Goal: Check status

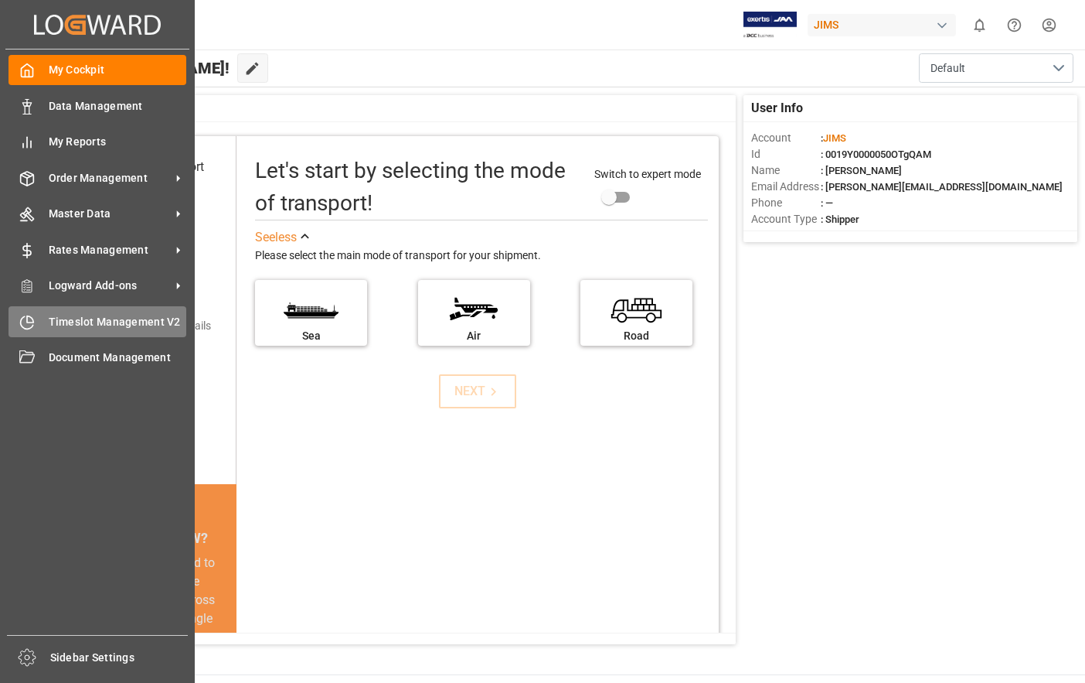
click at [91, 320] on span "Timeslot Management V2" at bounding box center [118, 322] width 138 height 16
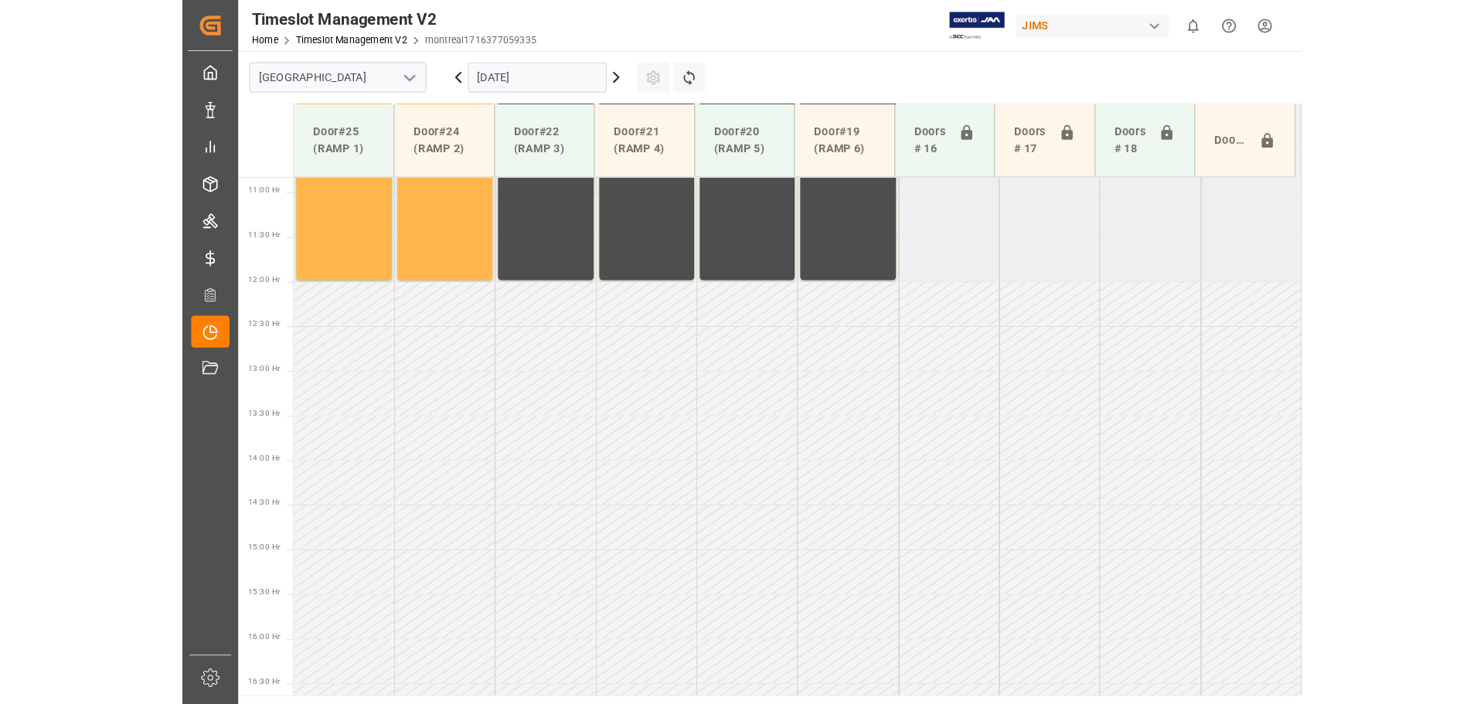
scroll to position [959, 0]
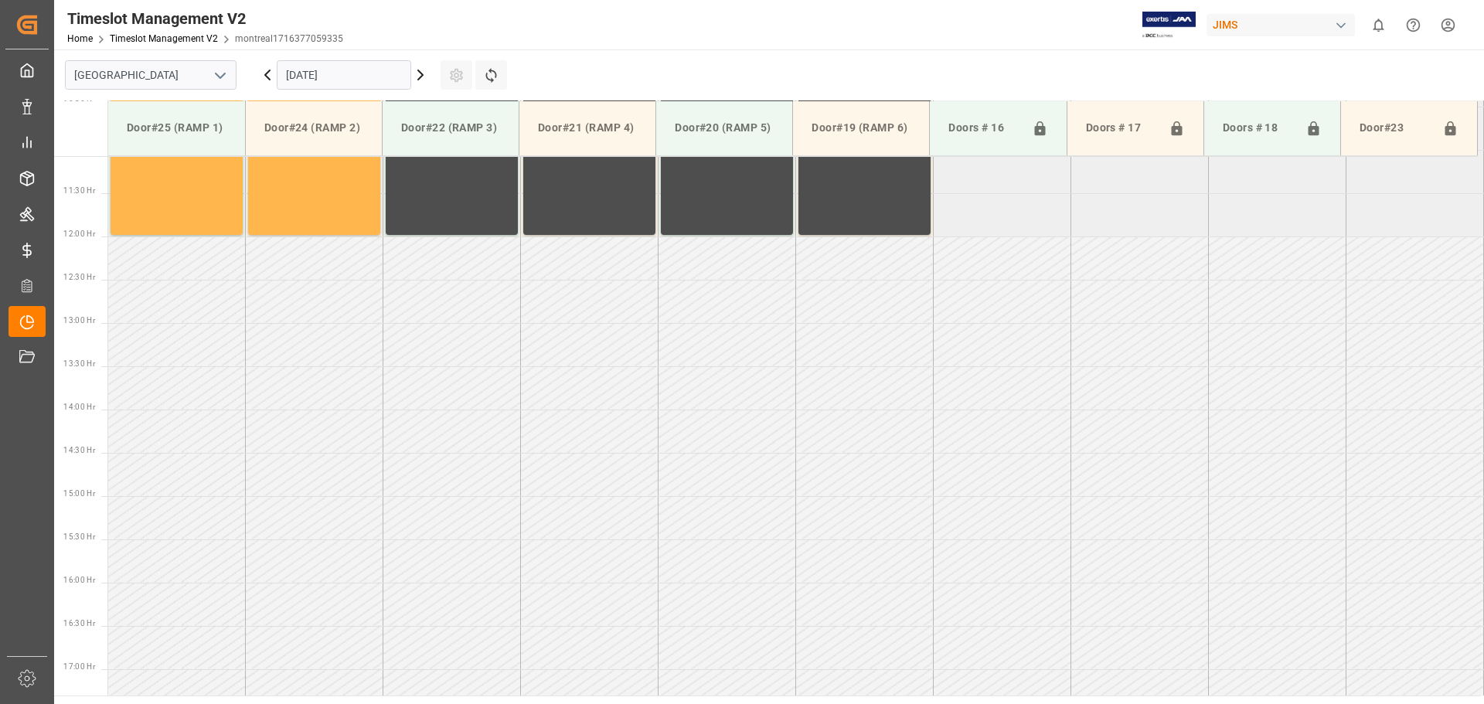
click at [217, 77] on icon "open menu" at bounding box center [220, 75] width 19 height 19
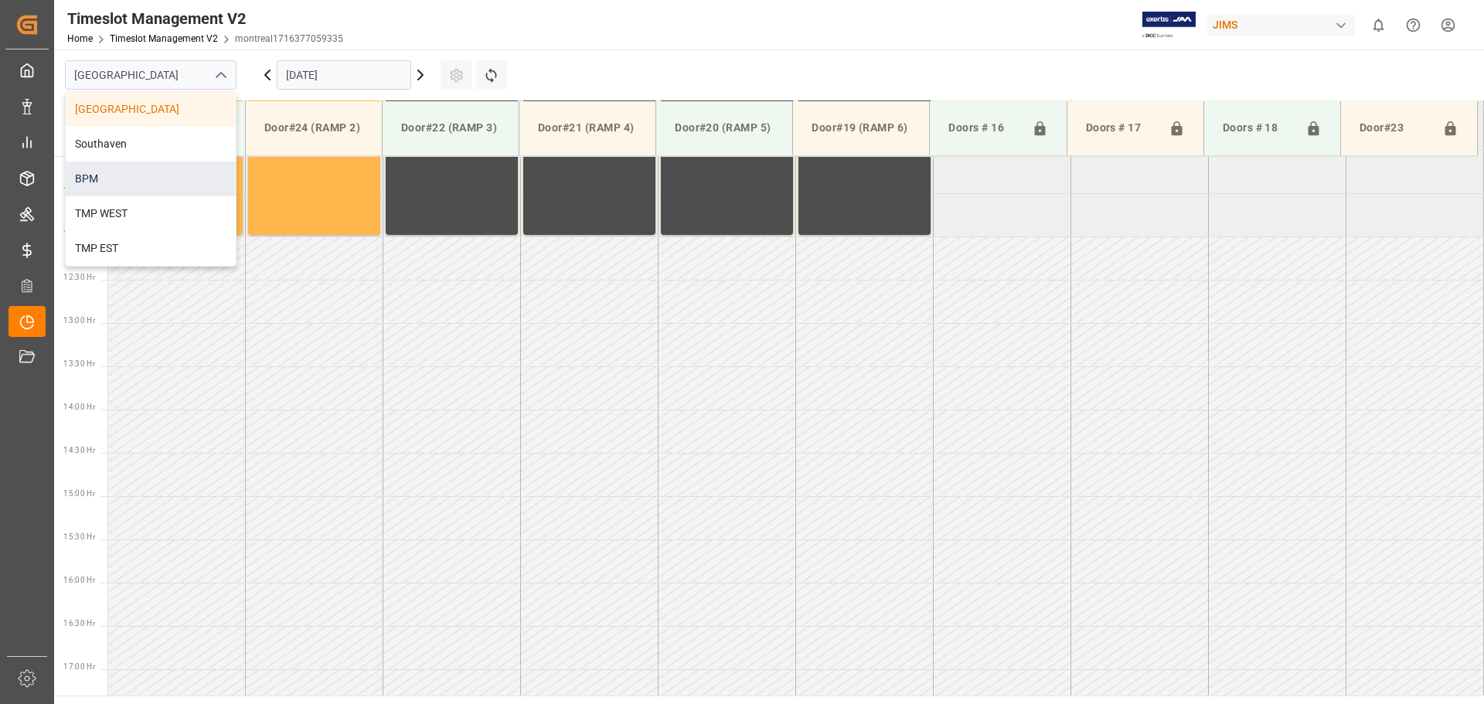
click at [169, 175] on div "BPM" at bounding box center [151, 179] width 170 height 35
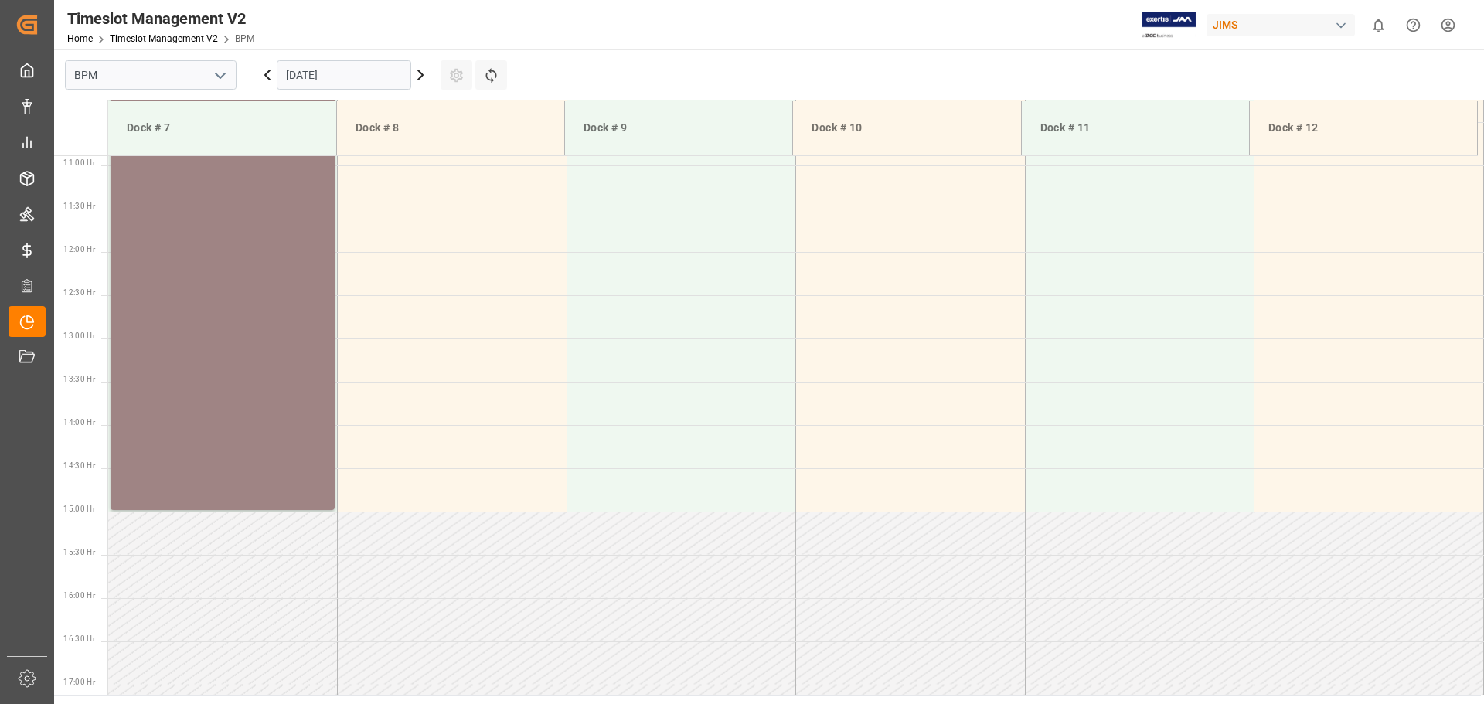
scroll to position [633, 0]
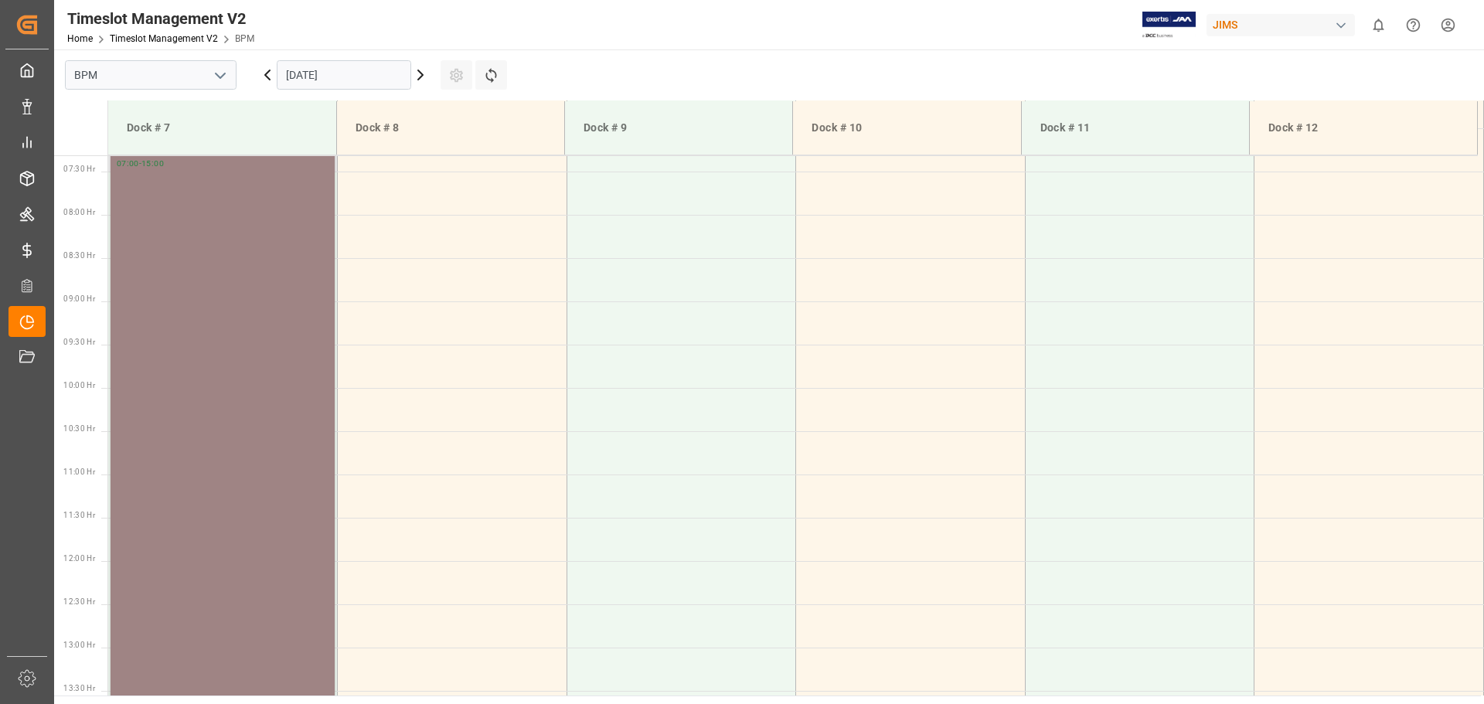
click at [254, 338] on div "77-10657-CN Status - 07:00 - 15:00" at bounding box center [223, 473] width 212 height 685
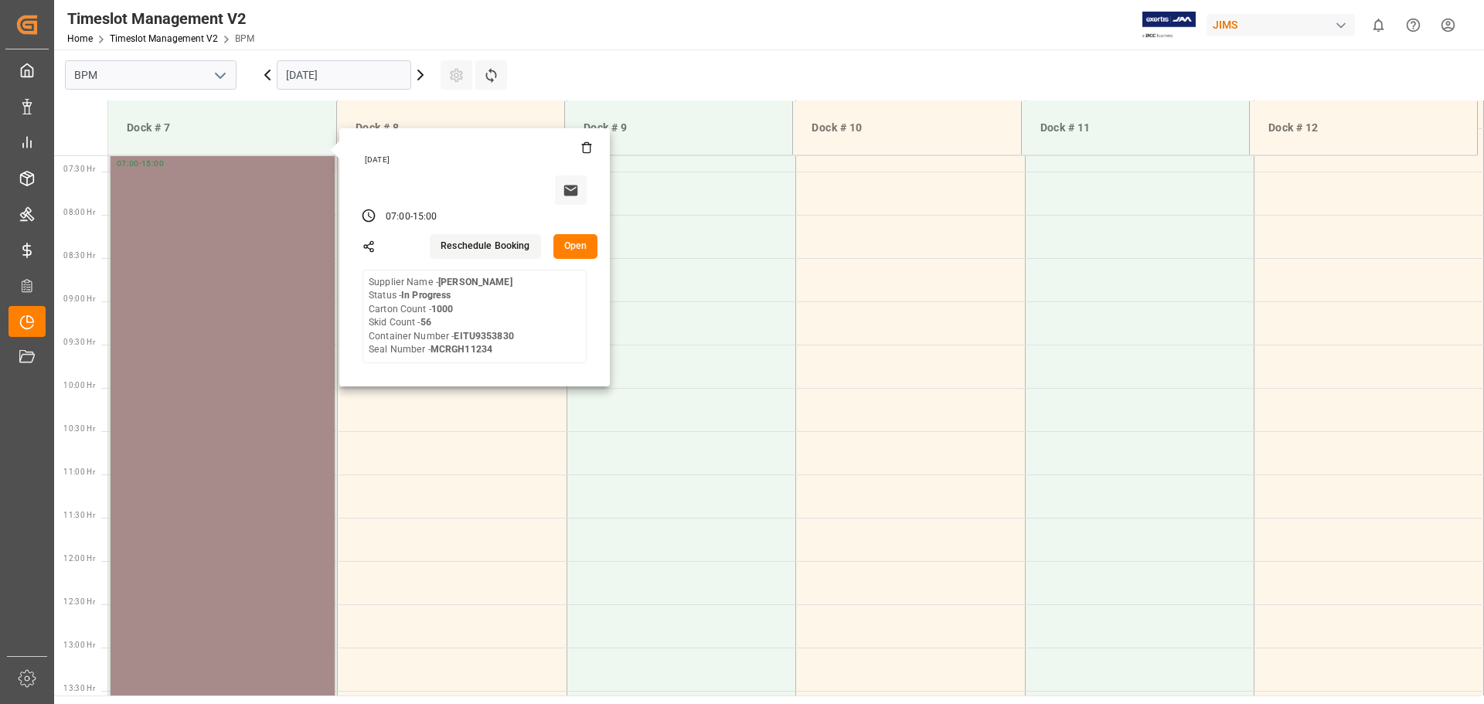
click at [564, 247] on button "Open" at bounding box center [576, 246] width 45 height 25
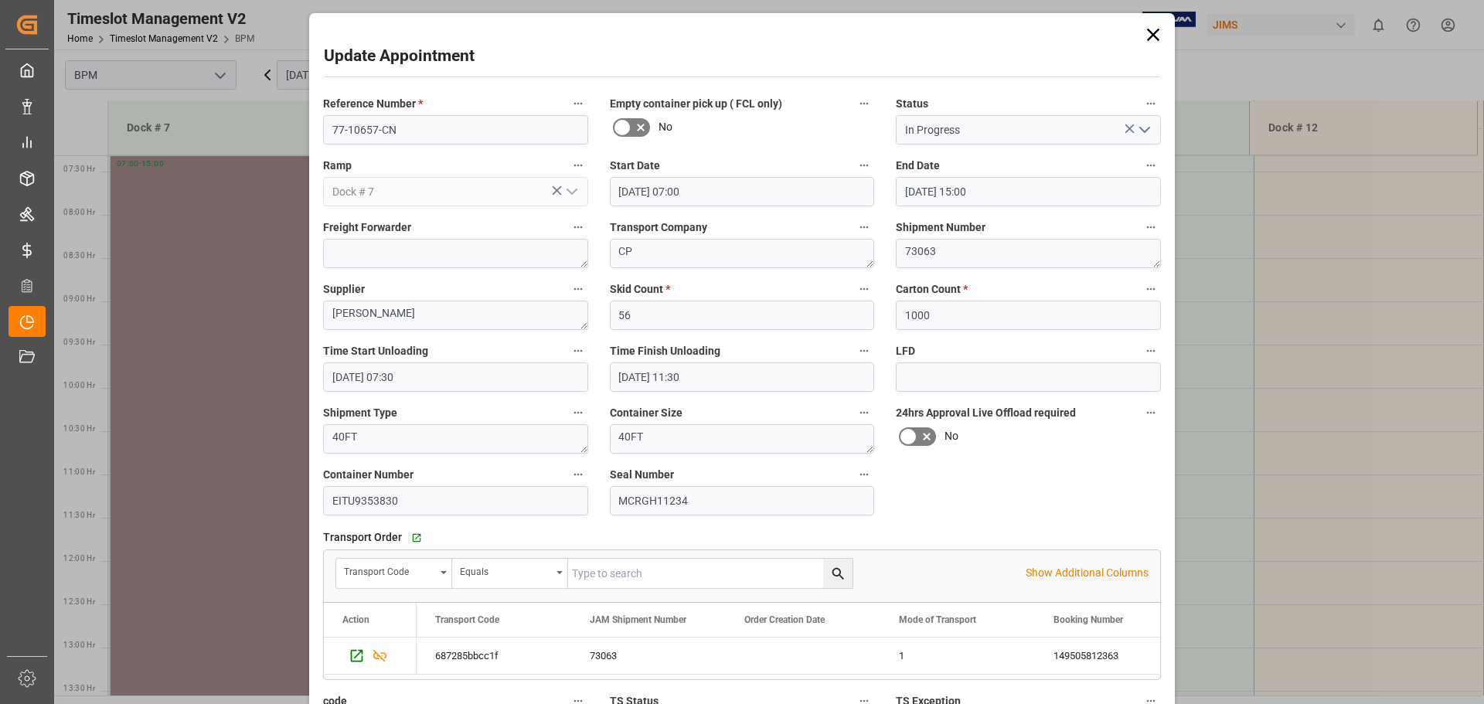
click at [1085, 132] on polyline "open menu" at bounding box center [1144, 130] width 9 height 5
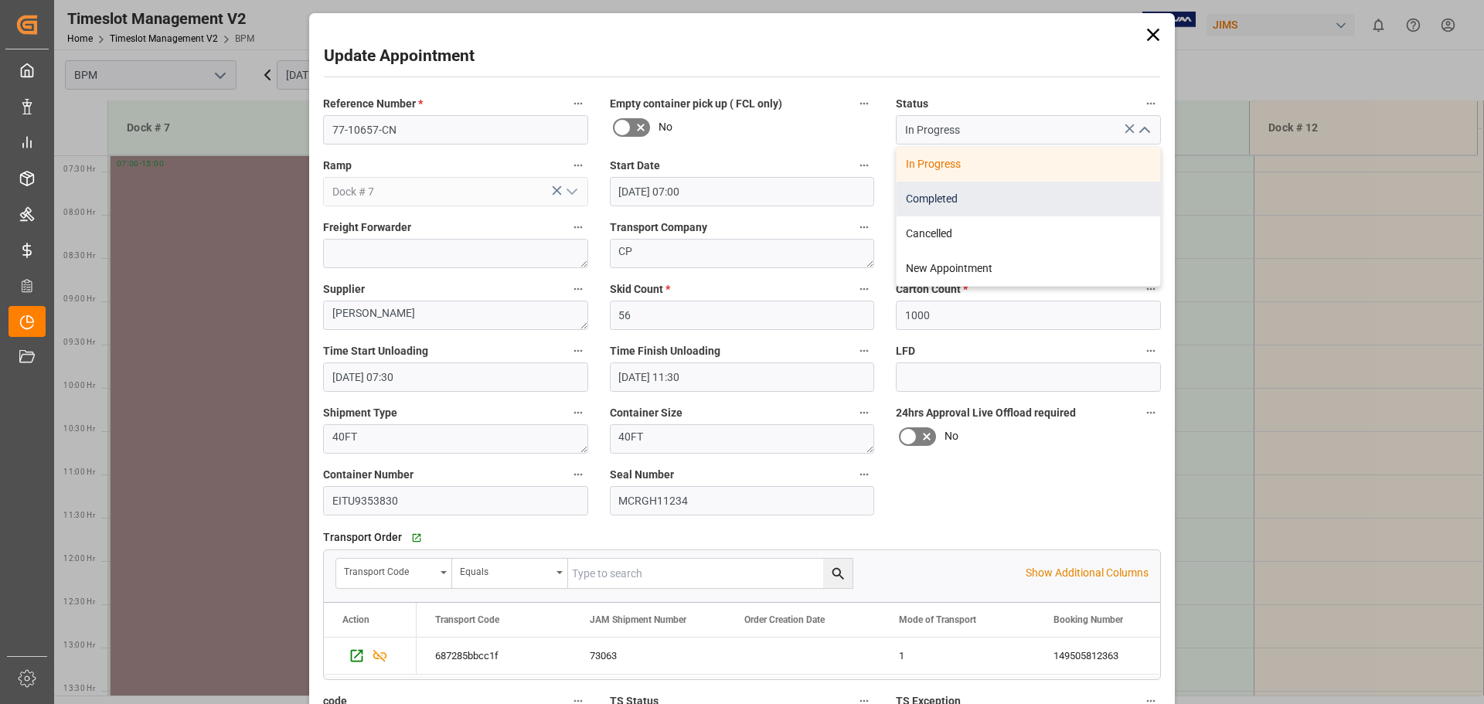
click at [1005, 206] on div "Completed" at bounding box center [1029, 199] width 264 height 35
type input "Completed"
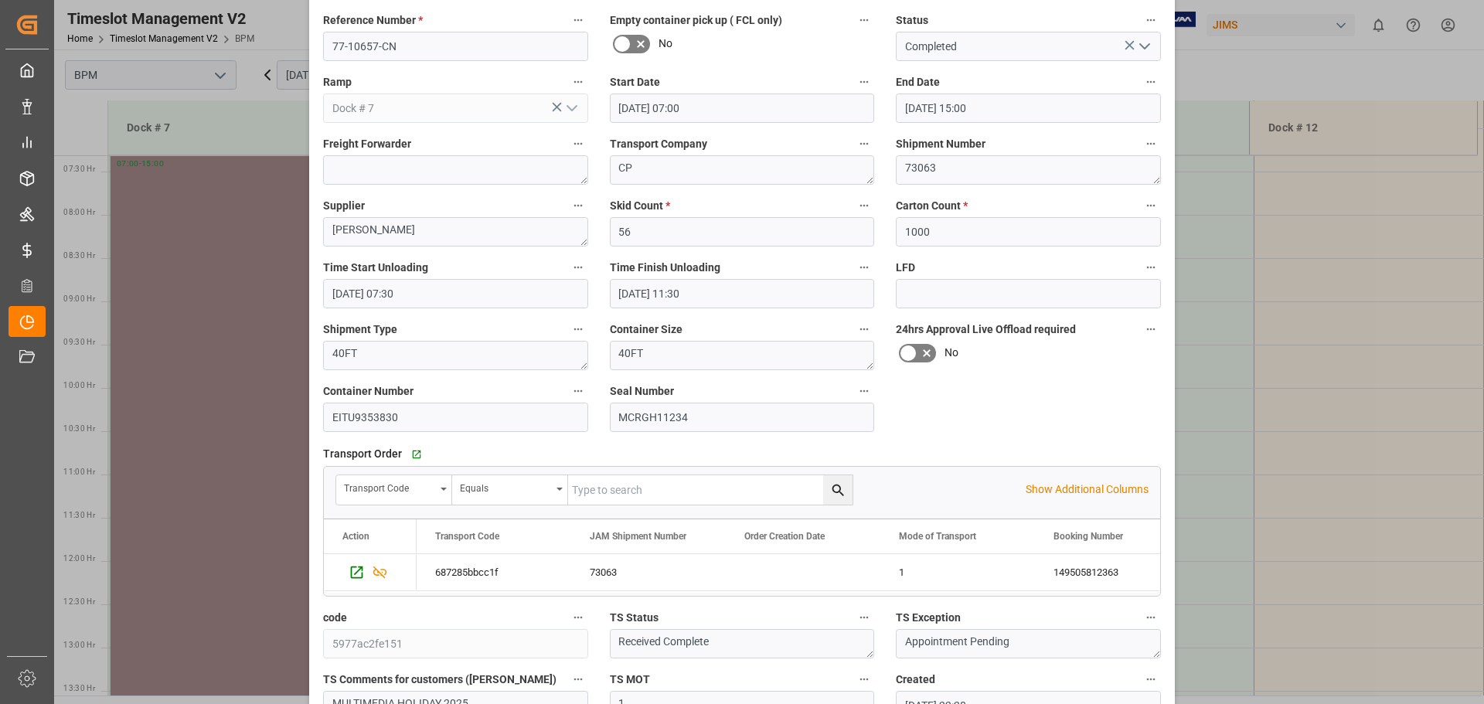
scroll to position [240, 0]
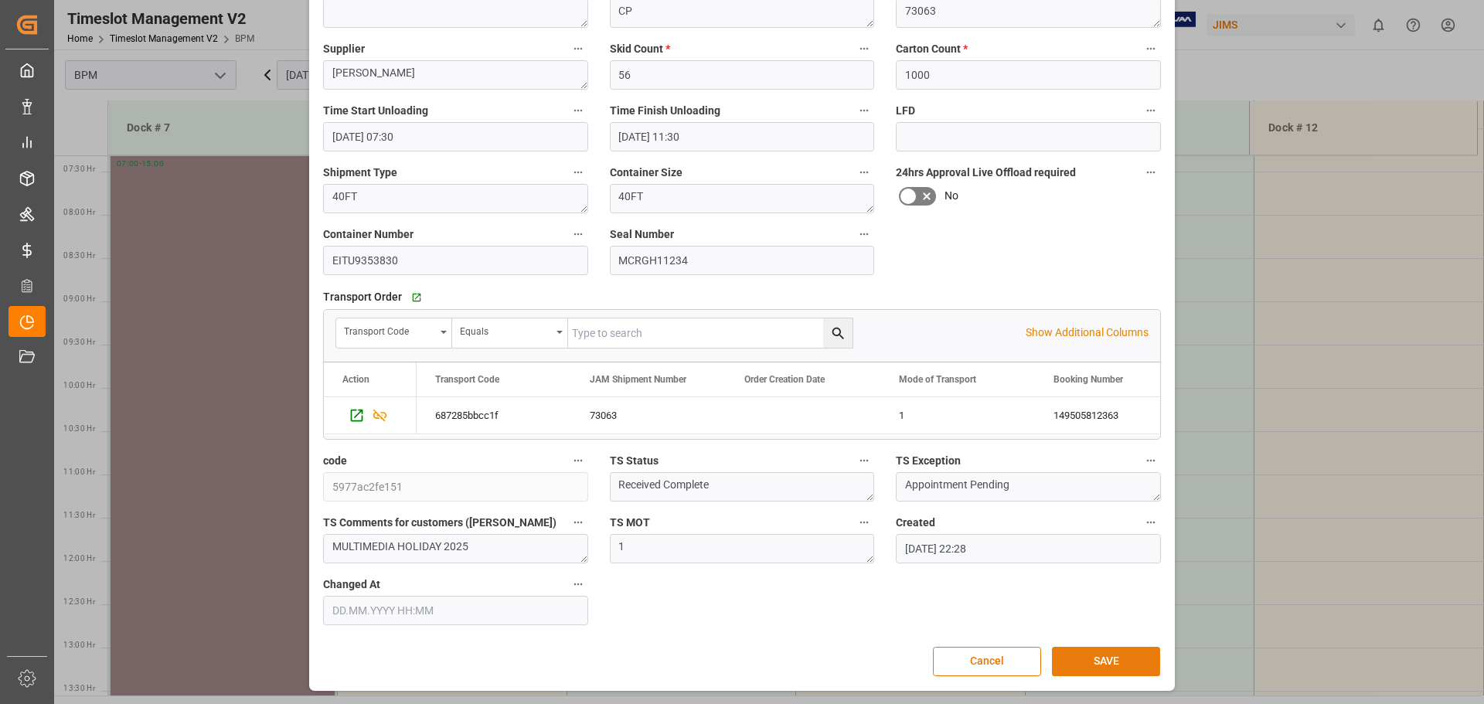
click at [1085, 662] on button "SAVE" at bounding box center [1106, 661] width 108 height 29
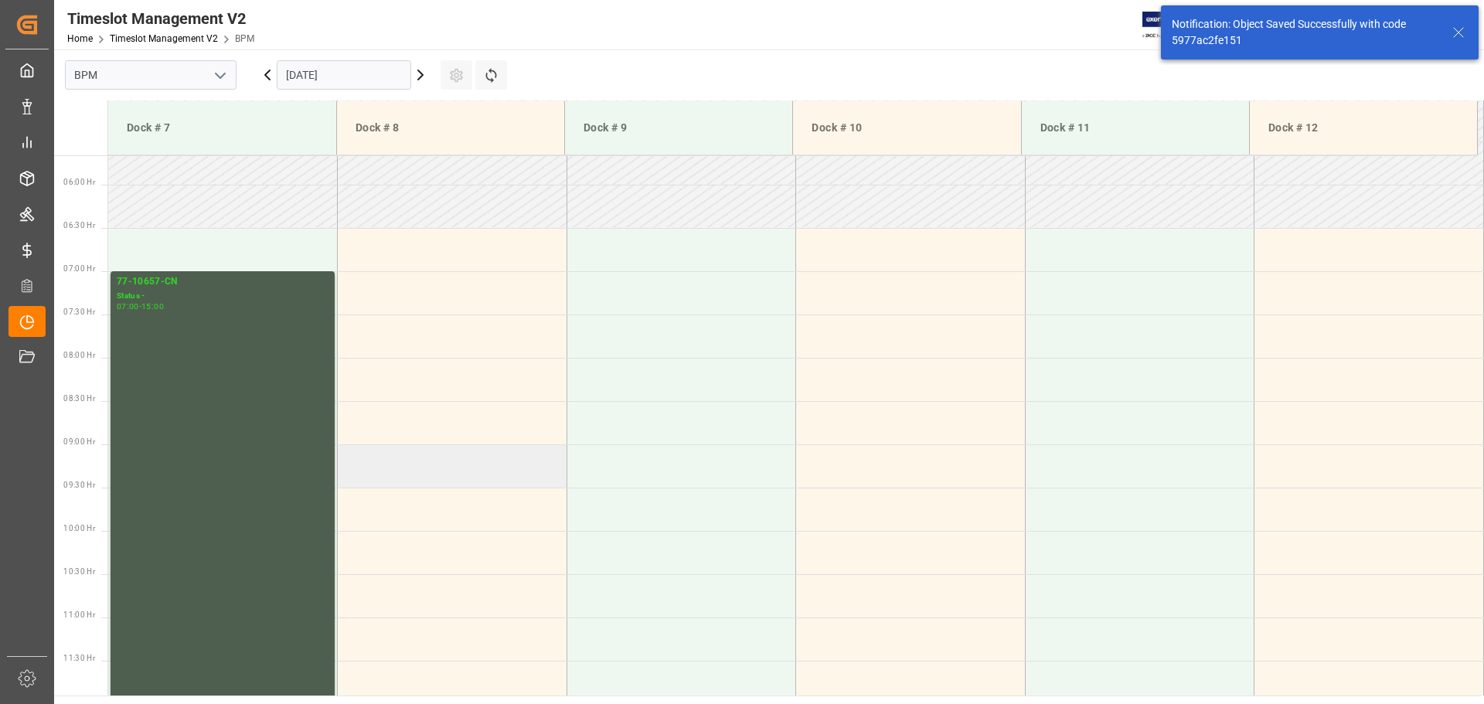
scroll to position [509, 0]
